Goal: Task Accomplishment & Management: Use online tool/utility

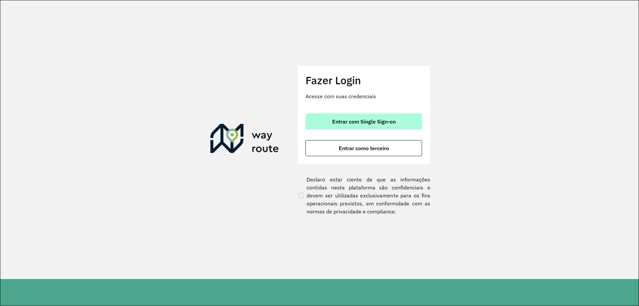
click at [362, 123] on span "Entrar com Single Sign-on" at bounding box center [364, 121] width 64 height 5
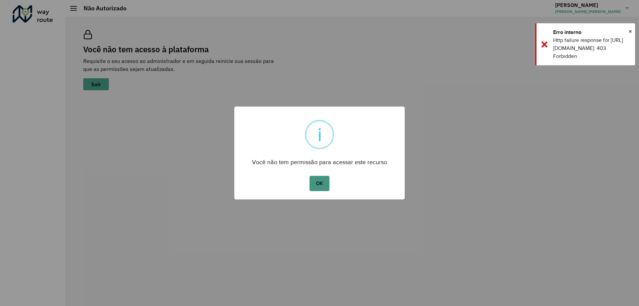
click at [328, 185] on button "OK" at bounding box center [319, 183] width 20 height 15
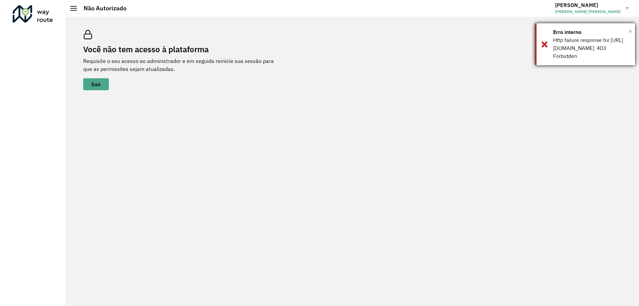
click at [629, 30] on span "×" at bounding box center [629, 31] width 3 height 10
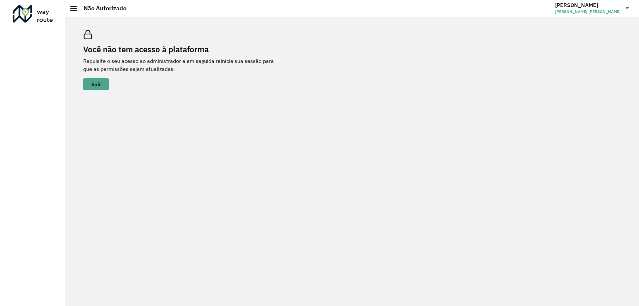
click at [107, 78] on div "Você não tem acesso à plataforma Requisite o seu acesso ao administrador e em s…" at bounding box center [183, 60] width 200 height 60
click at [96, 81] on span "Sair" at bounding box center [96, 83] width 10 height 5
